Goal: Transaction & Acquisition: Purchase product/service

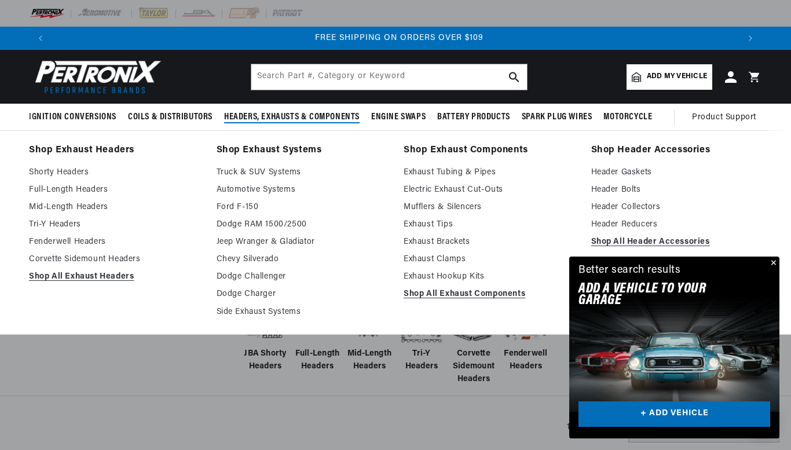
scroll to position [0, 1373]
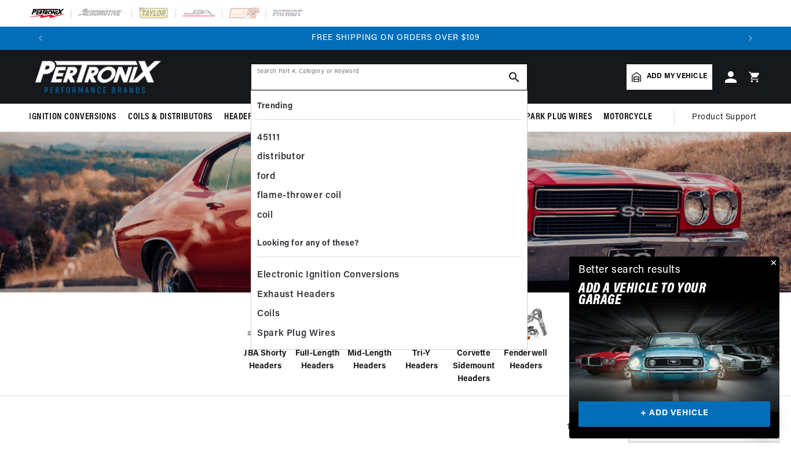
click at [318, 75] on input "text" at bounding box center [389, 76] width 276 height 25
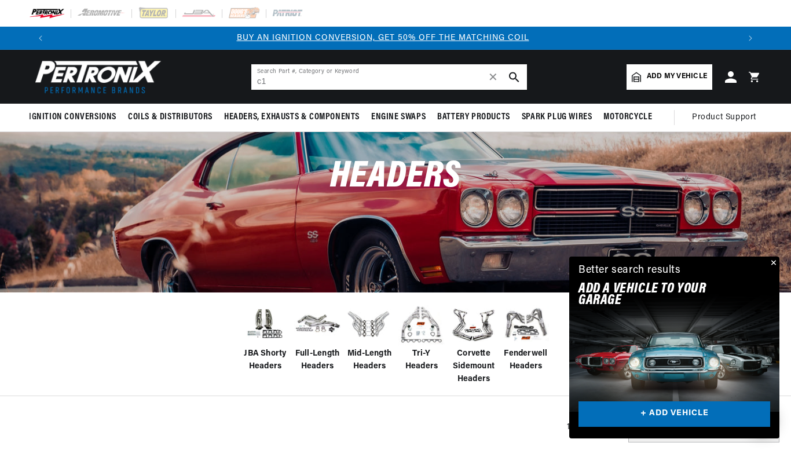
scroll to position [0, 0]
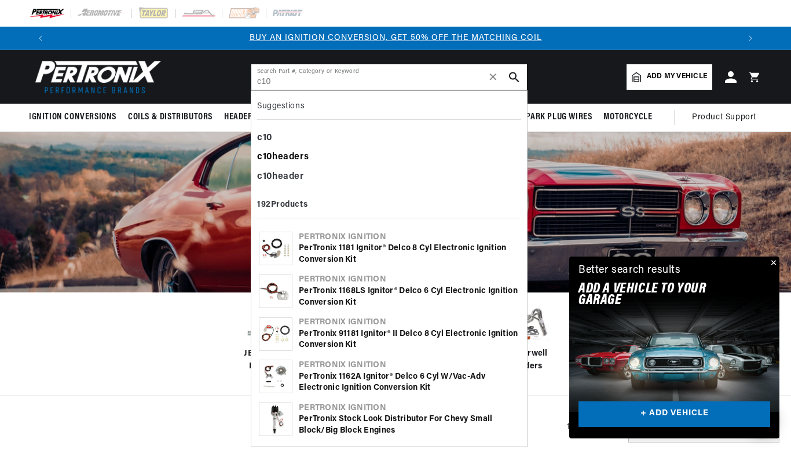
type input "c10"
click at [302, 152] on div "c10 headers" at bounding box center [389, 158] width 264 height 20
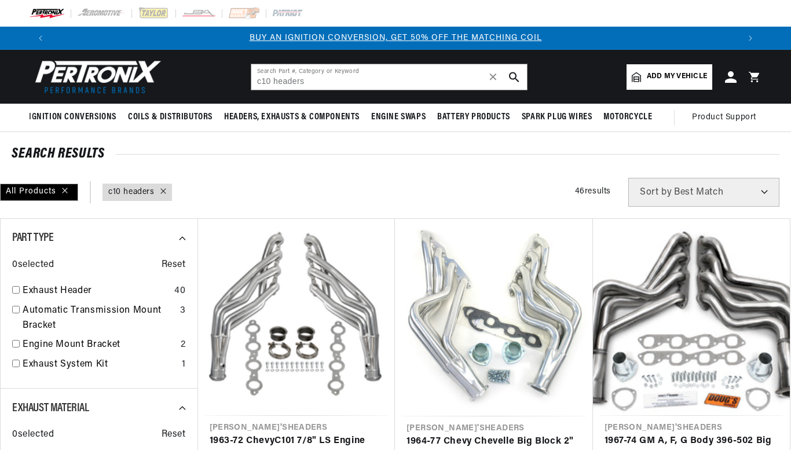
type input "c10 headers"
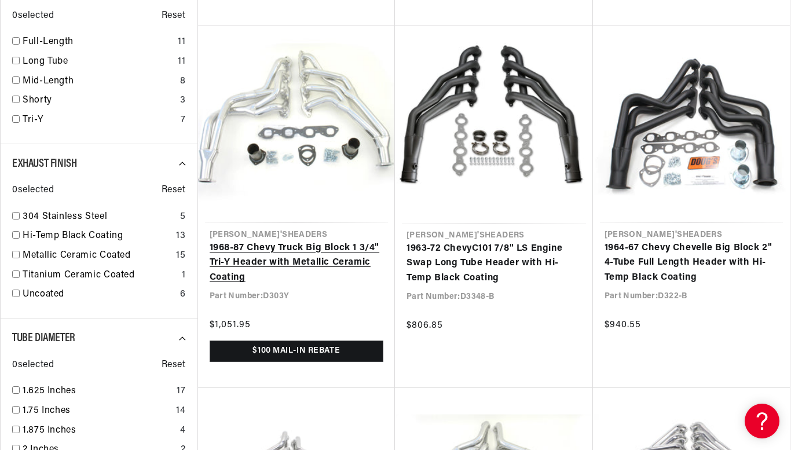
click at [300, 246] on link "1968-87 Chevy Truck Big Block 1 3/4" Tri-Y Header with Metallic Ceramic Coating" at bounding box center [297, 263] width 174 height 45
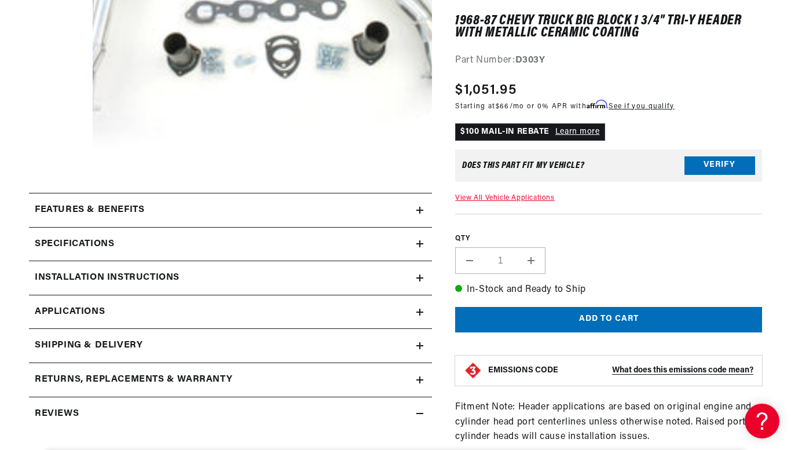
click at [57, 314] on span "Applications" at bounding box center [70, 311] width 70 height 15
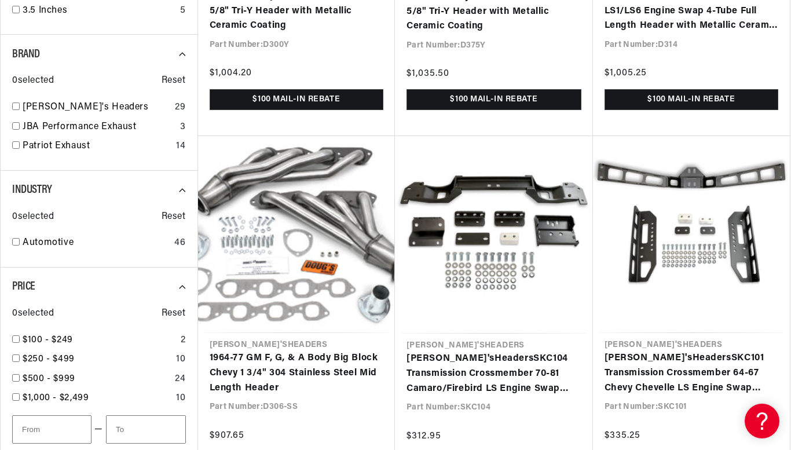
scroll to position [0, 1373]
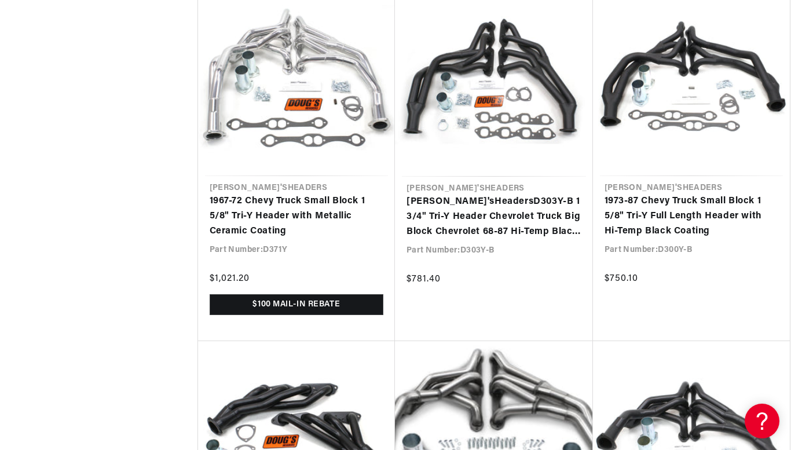
scroll to position [0, 687]
